Goal: Information Seeking & Learning: Learn about a topic

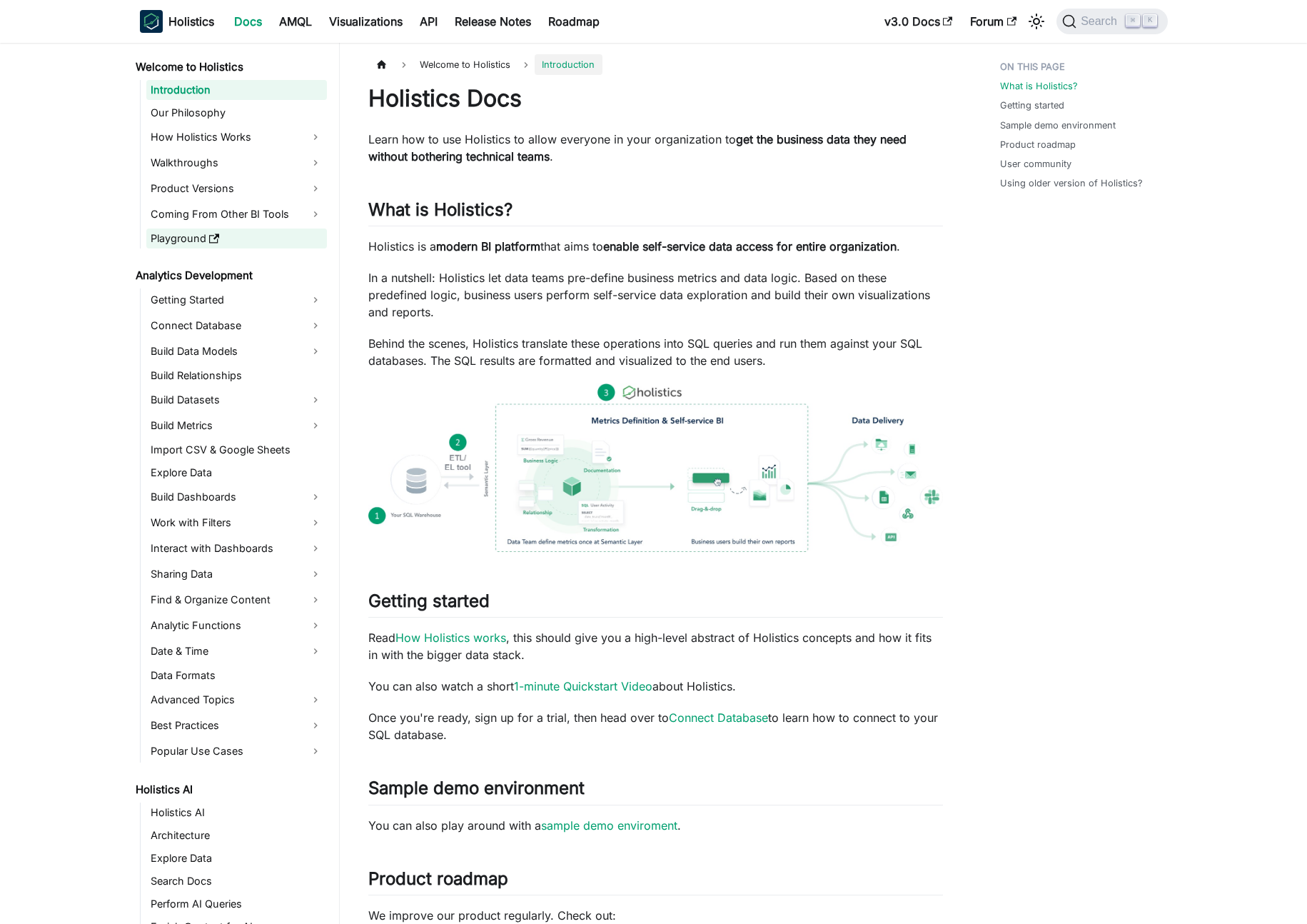
click at [175, 239] on link "Playground" at bounding box center [236, 238] width 181 height 20
click at [283, 22] on link "AMQL" at bounding box center [295, 22] width 50 height 22
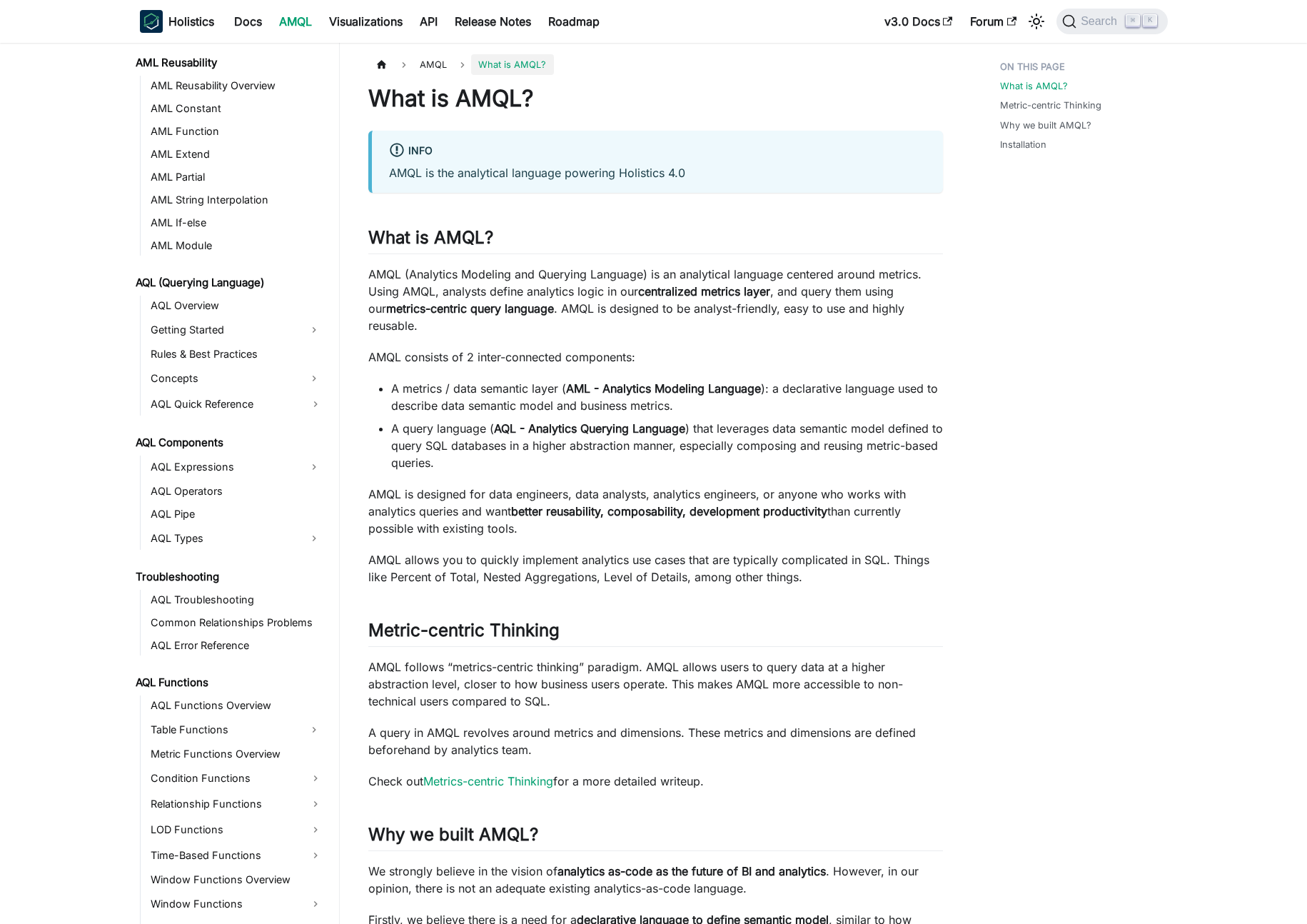
scroll to position [584, 0]
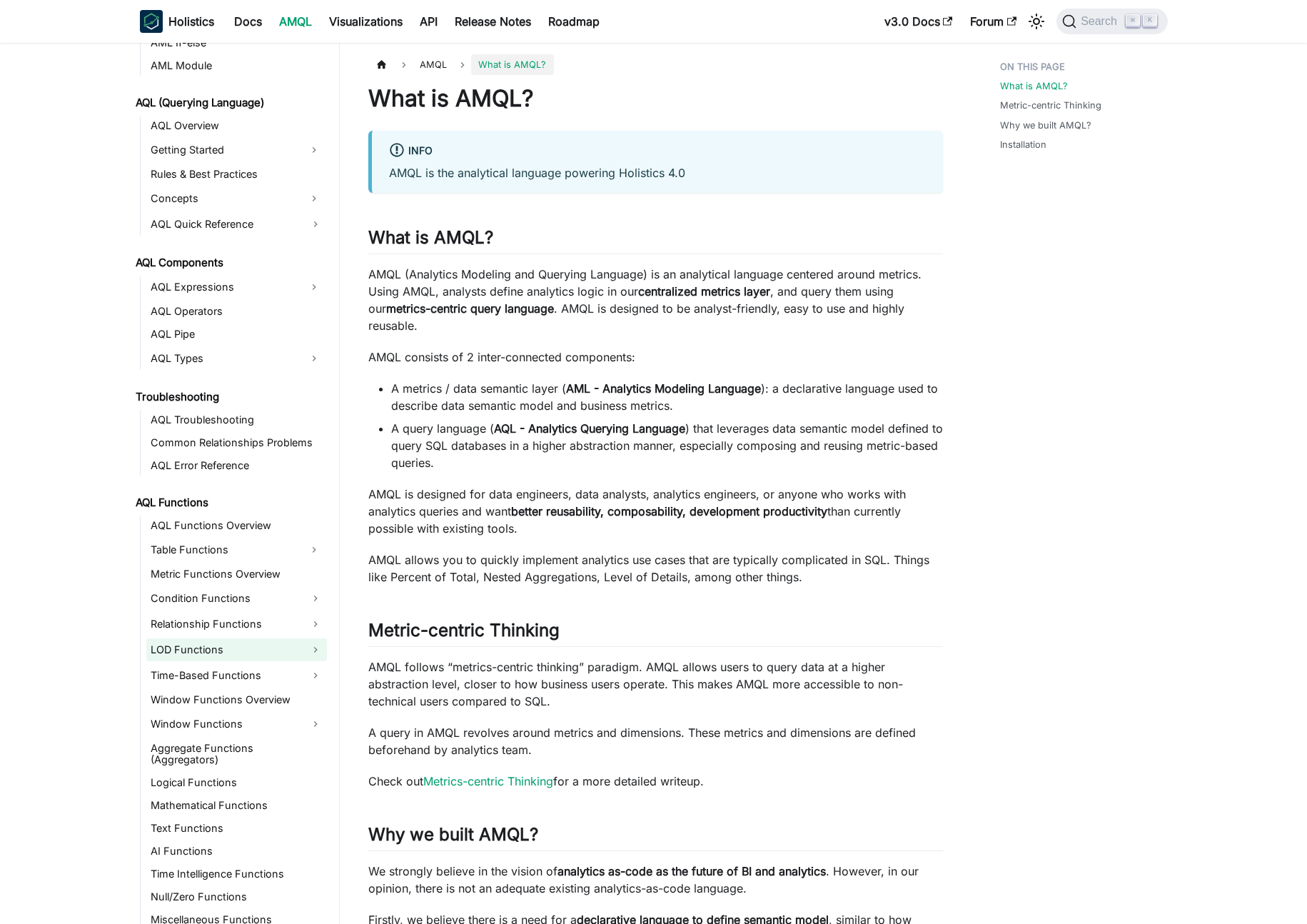
click at [203, 645] on link "LOD Functions" at bounding box center [236, 650] width 181 height 22
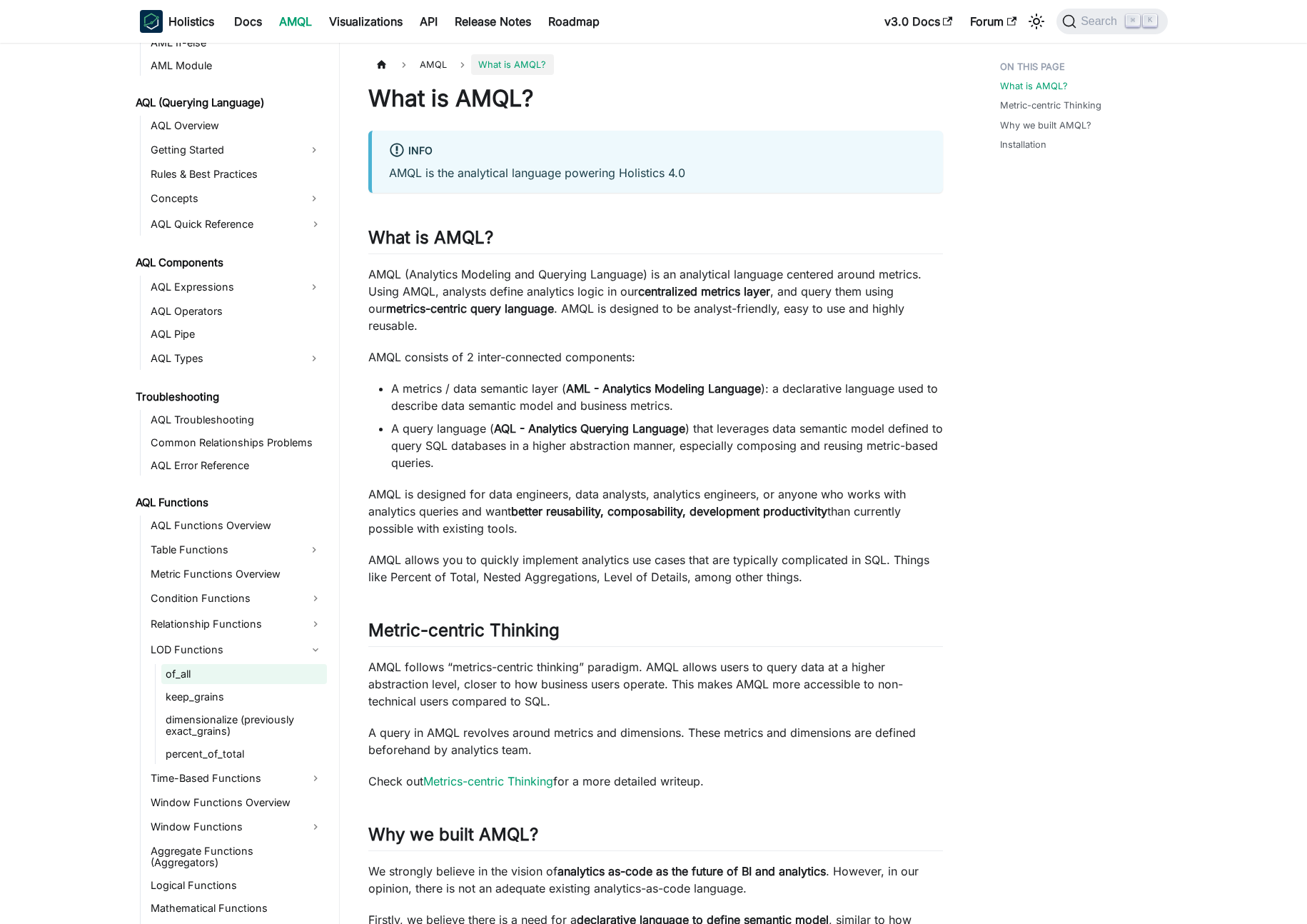
click at [184, 678] on link "of_all" at bounding box center [243, 673] width 166 height 20
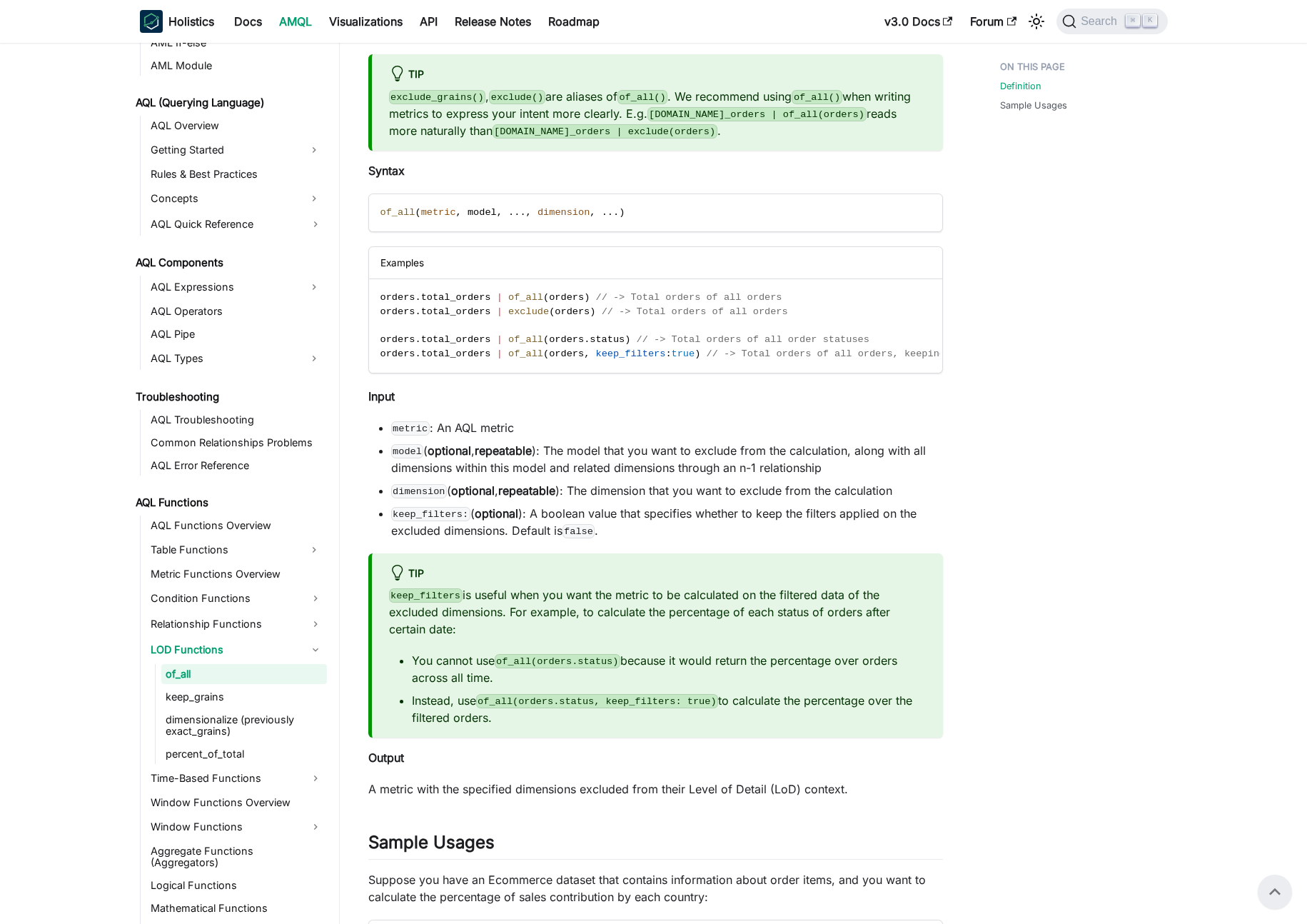
scroll to position [241, 0]
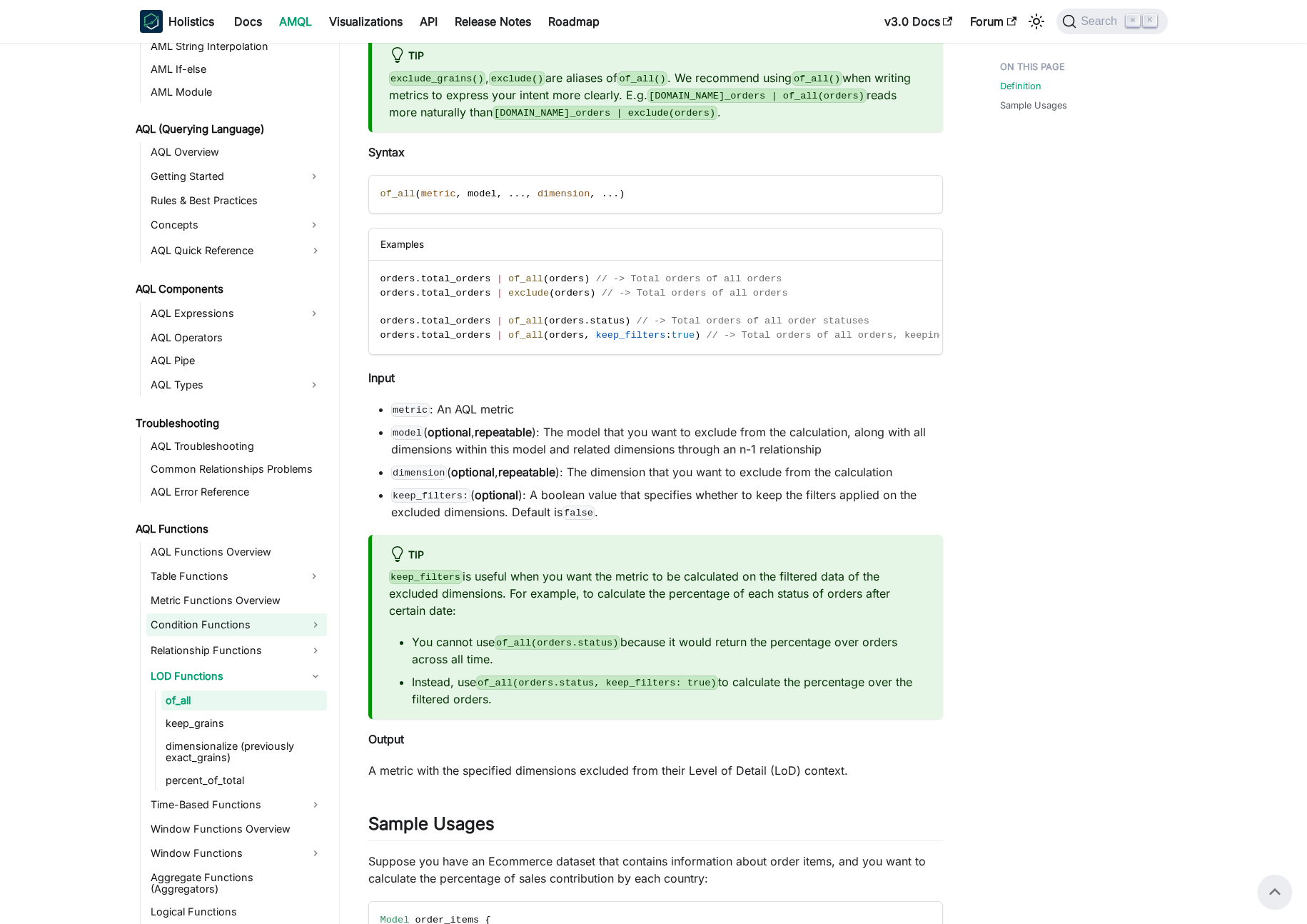
scroll to position [561, 0]
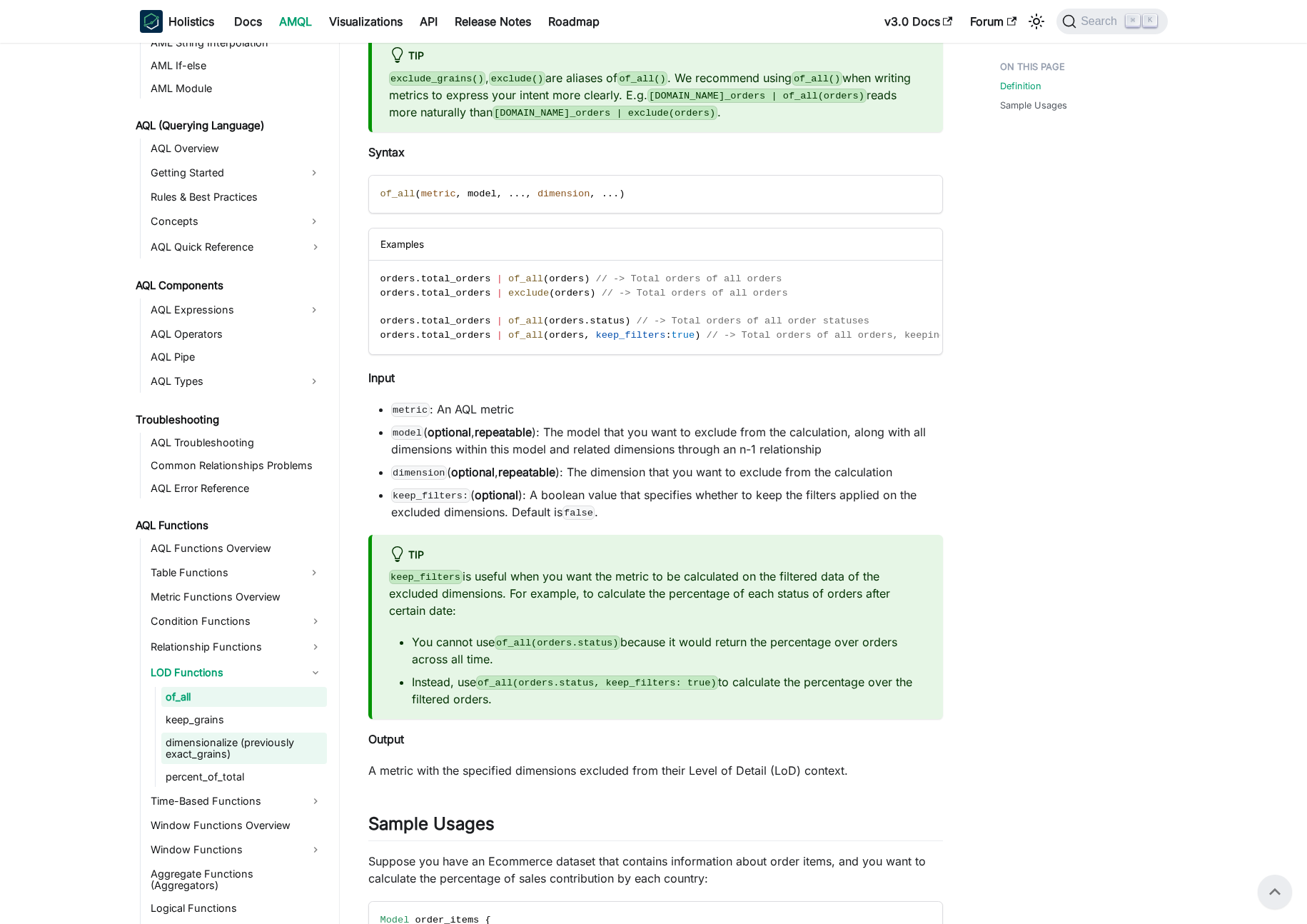
click at [224, 748] on link "dimensionalize (previously exact_grains)" at bounding box center [243, 748] width 166 height 32
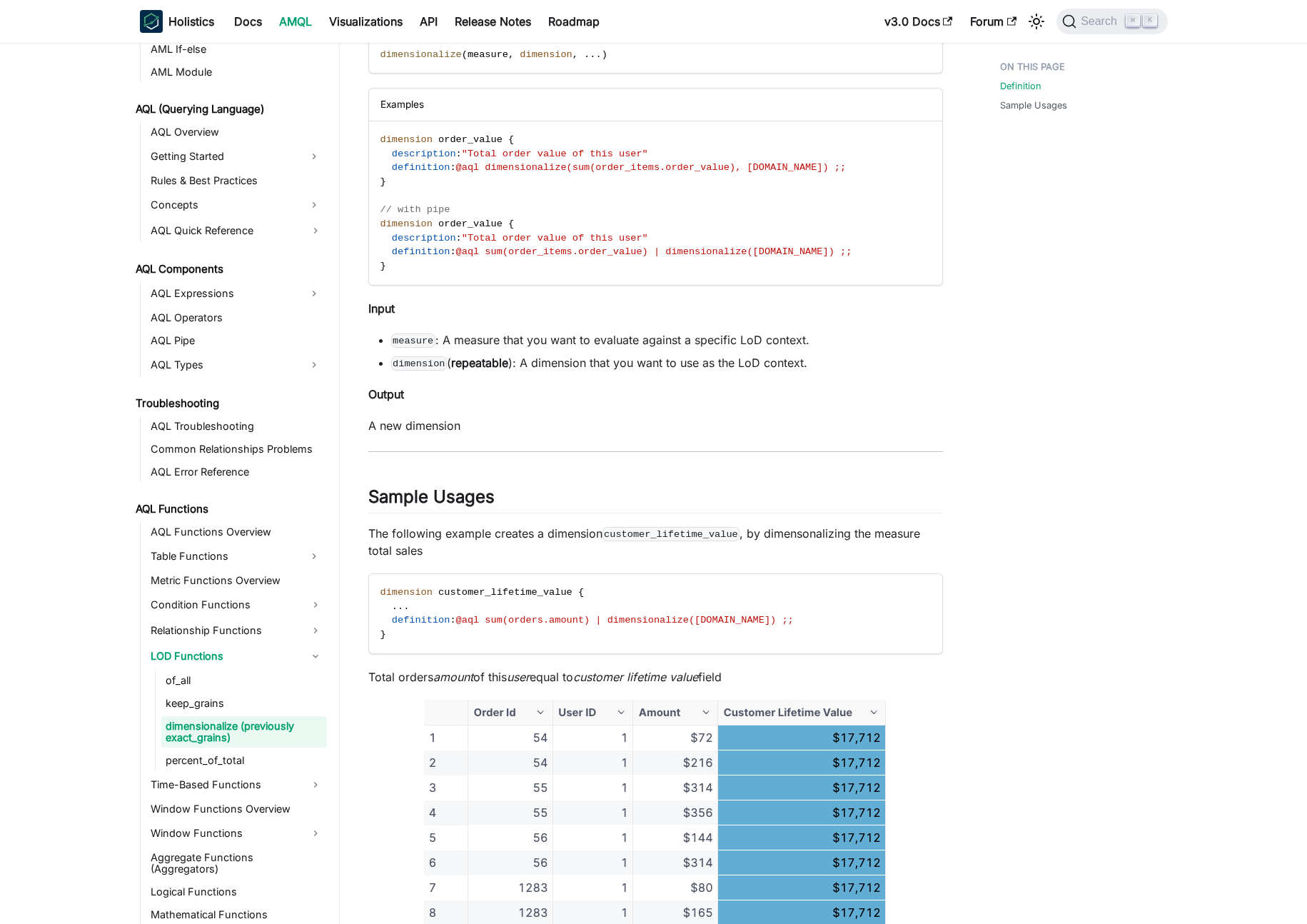
scroll to position [422, 0]
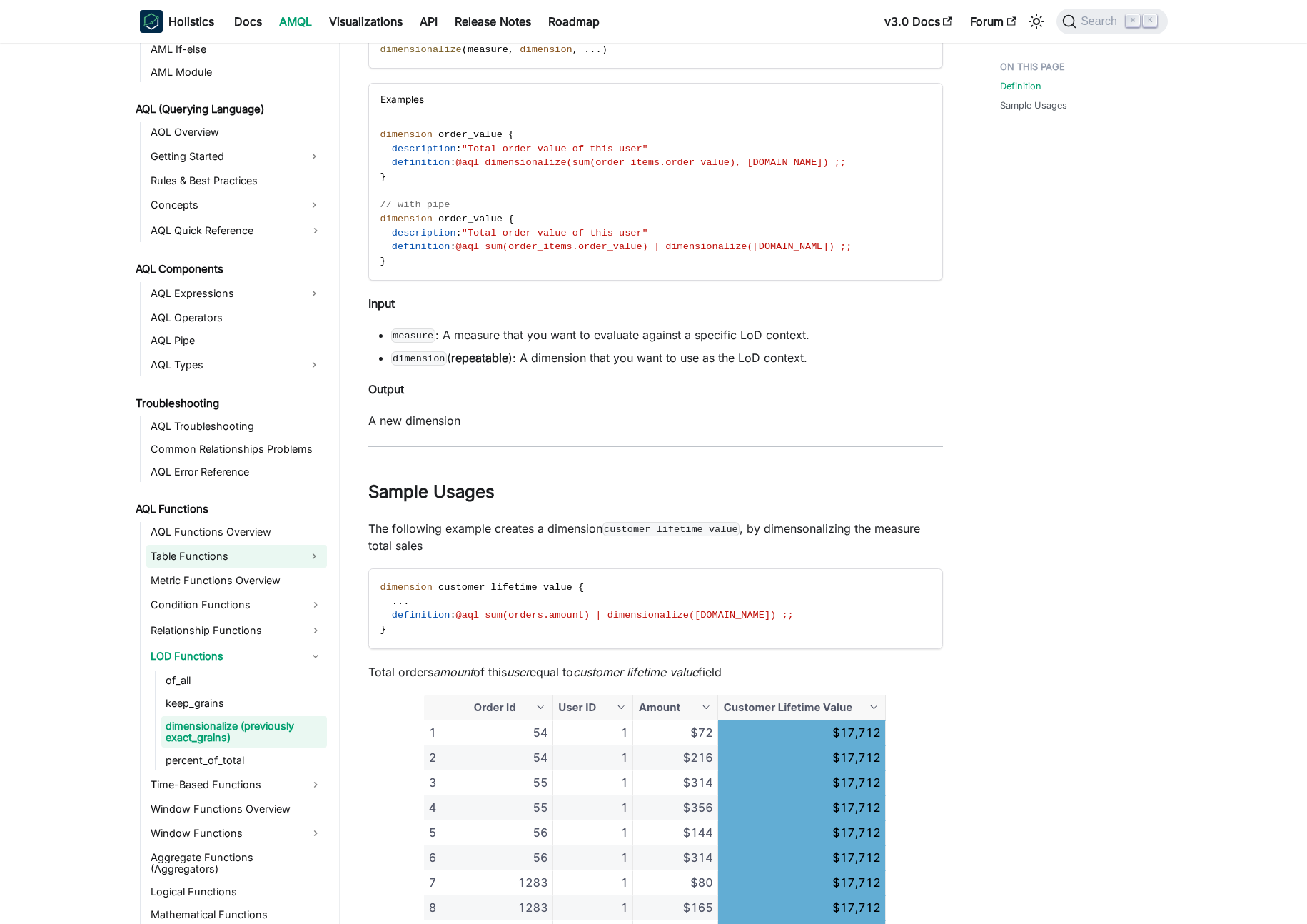
click at [224, 559] on link "Table Functions" at bounding box center [223, 556] width 154 height 22
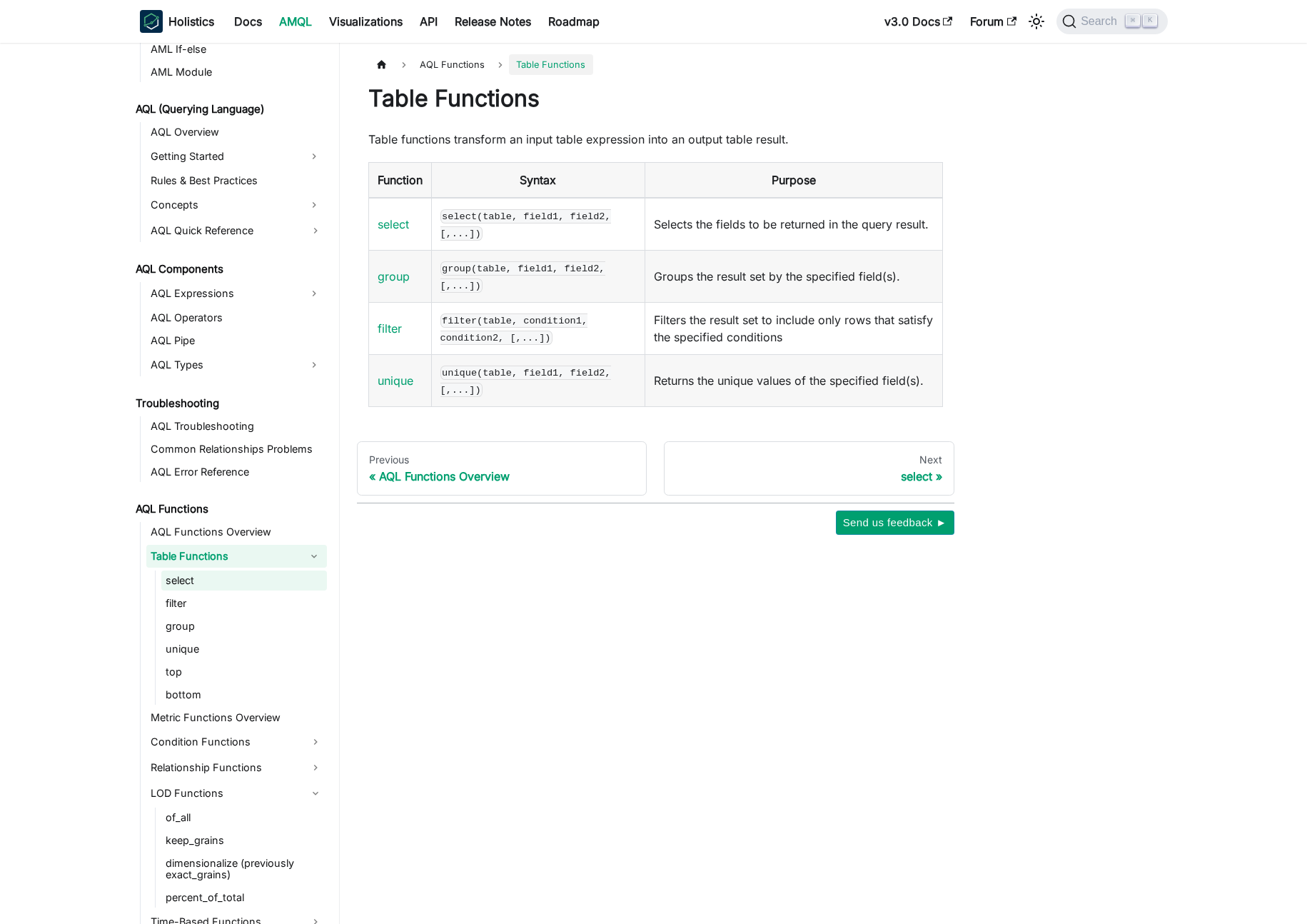
click at [228, 581] on link "select" at bounding box center [243, 579] width 166 height 20
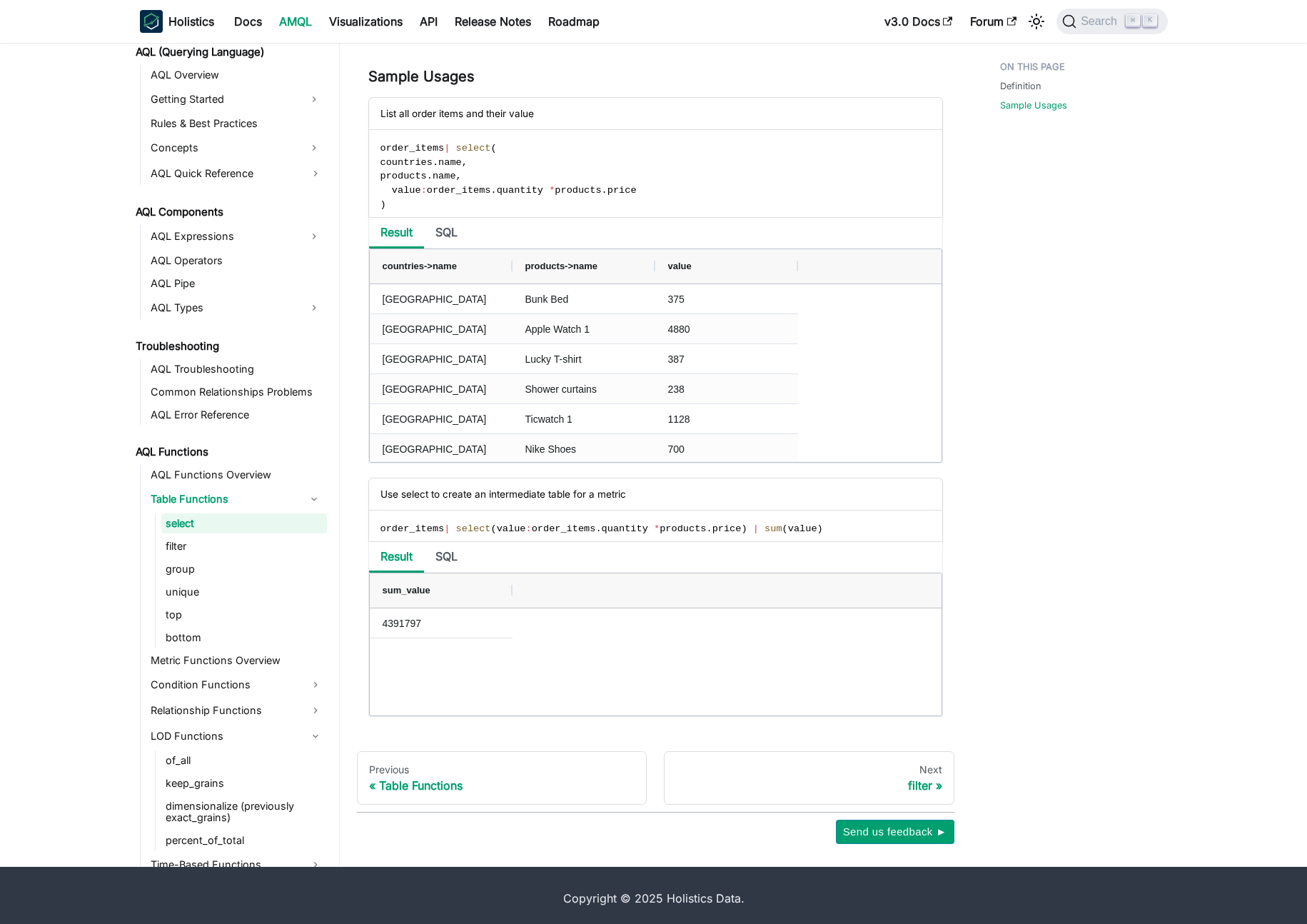
scroll to position [914, 0]
